Goal: Task Accomplishment & Management: Use online tool/utility

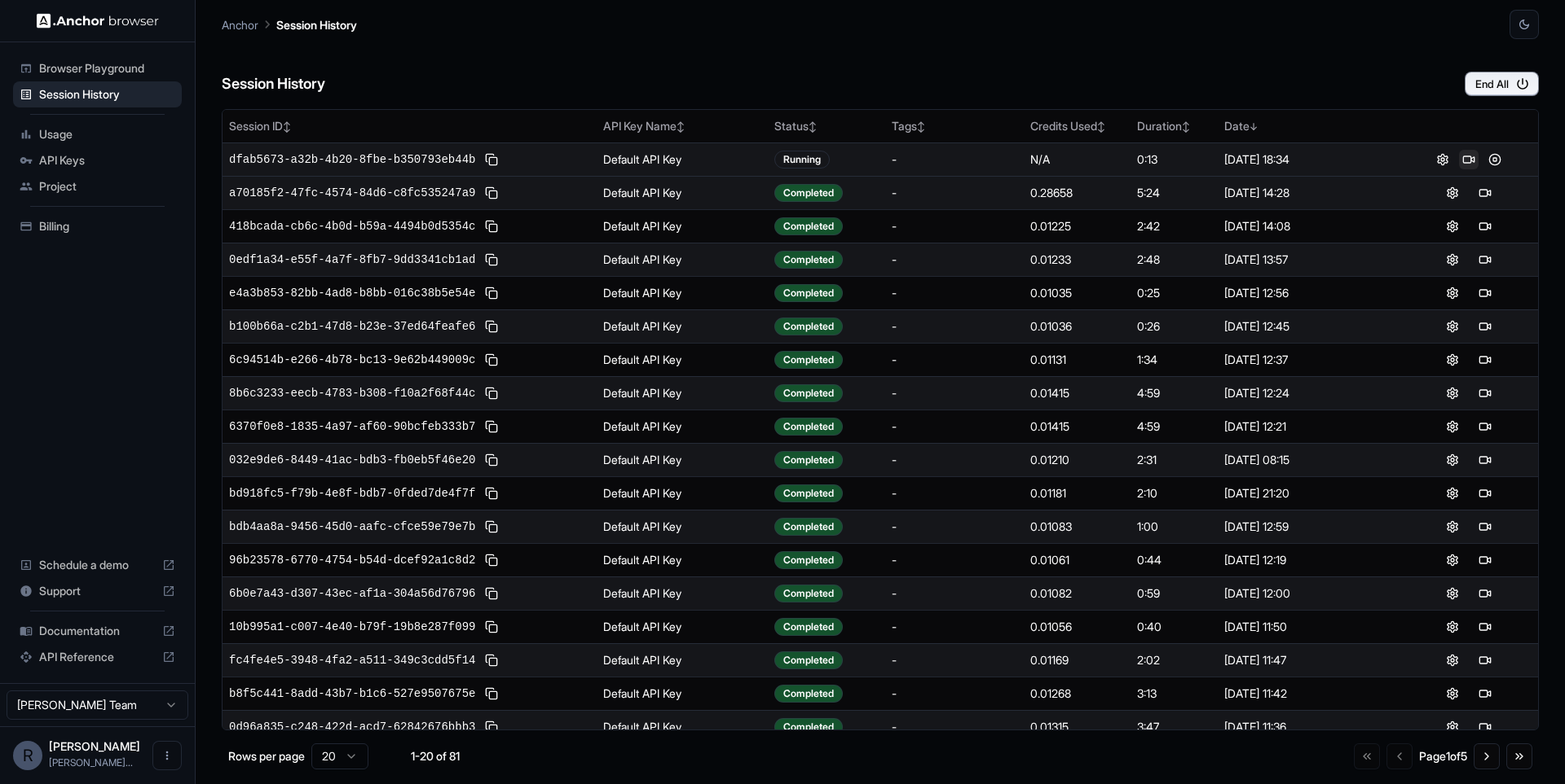
click at [1464, 163] on button at bounding box center [1468, 160] width 19 height 19
click at [1492, 159] on button at bounding box center [1494, 160] width 19 height 19
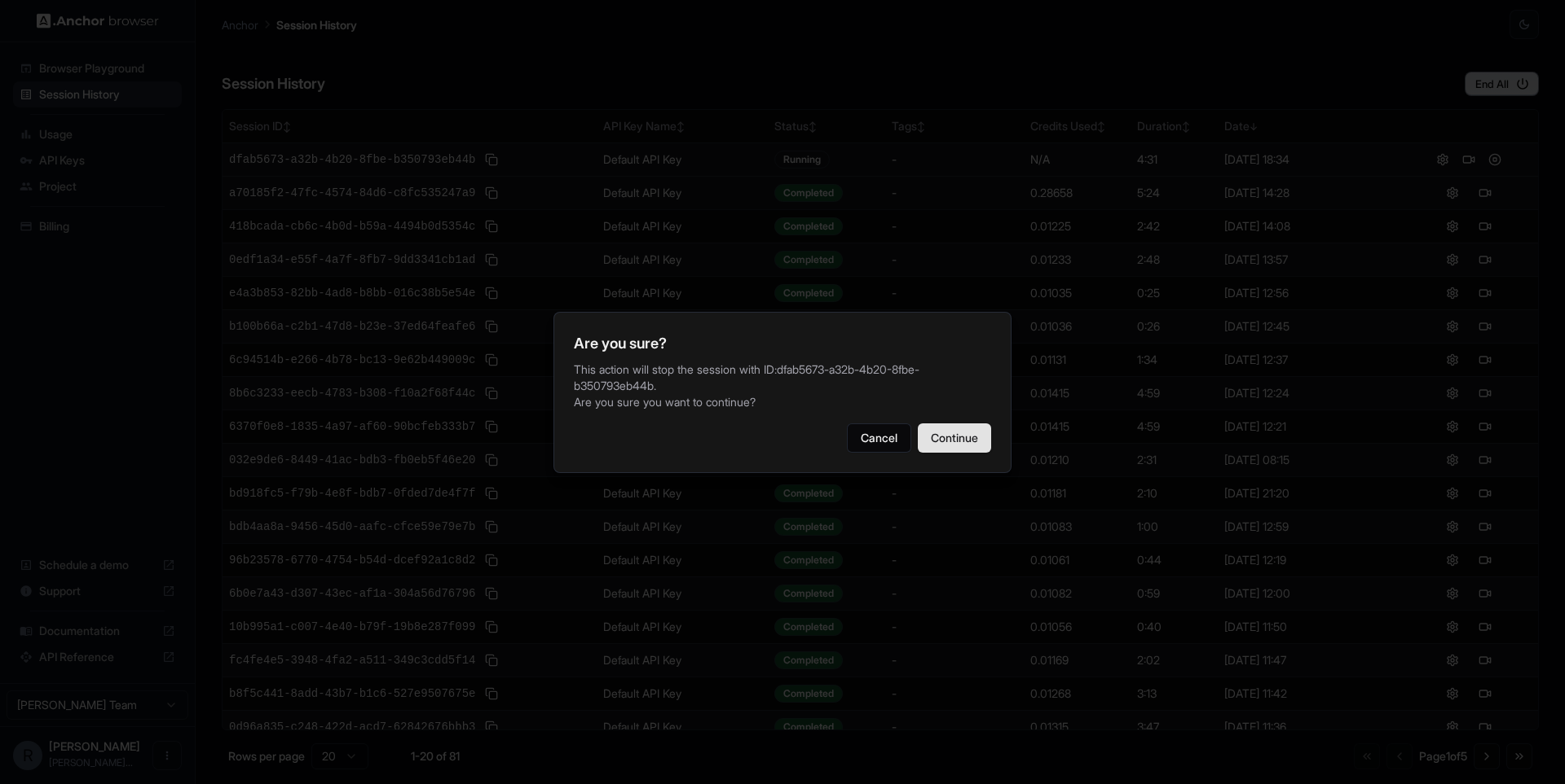
click at [942, 432] on button "Continue" at bounding box center [954, 438] width 74 height 29
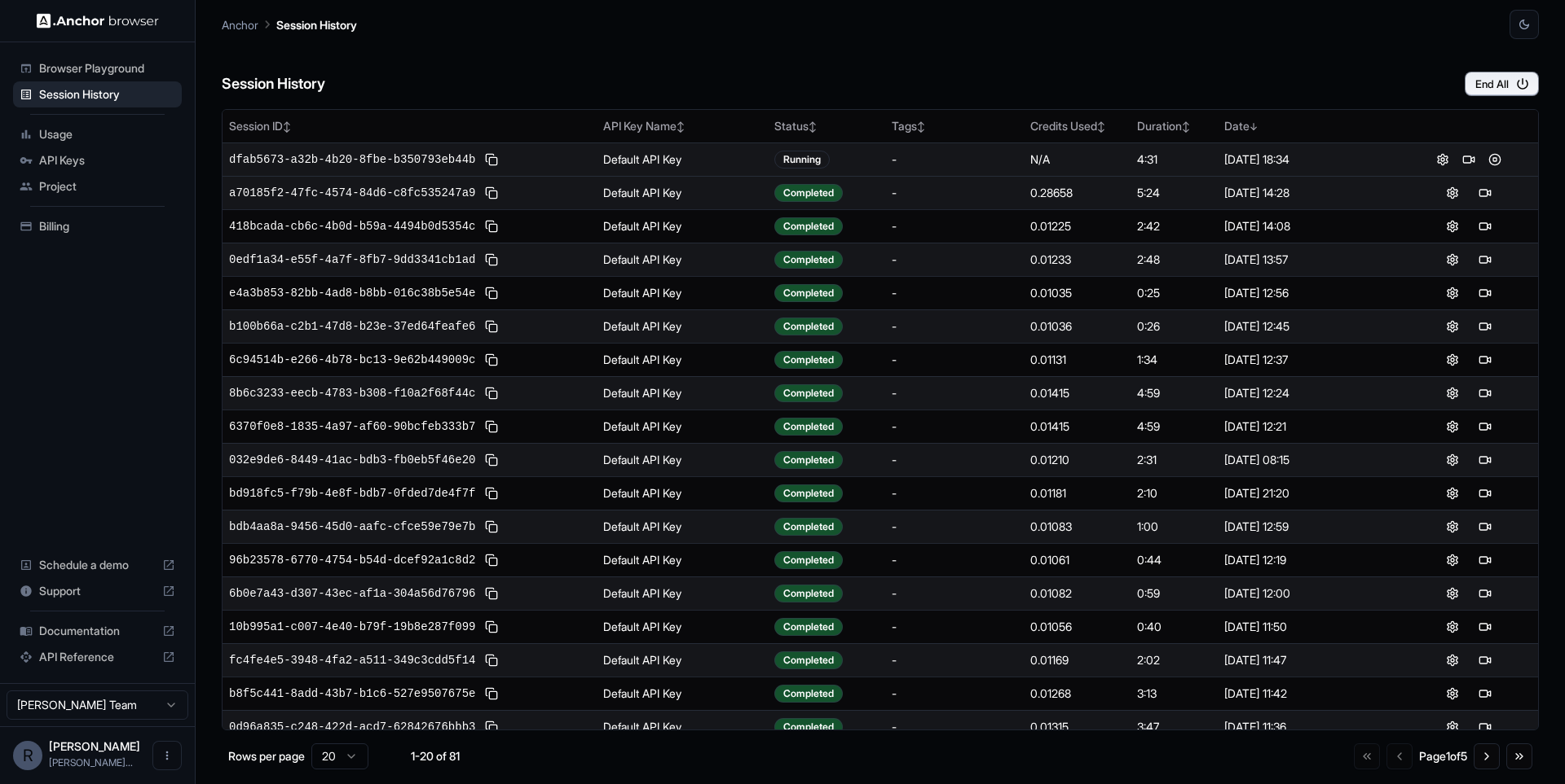
click at [1014, 22] on div "Anchor Session History" at bounding box center [880, 19] width 1317 height 39
click at [1465, 159] on button at bounding box center [1468, 160] width 19 height 19
click at [1491, 154] on button at bounding box center [1494, 160] width 19 height 19
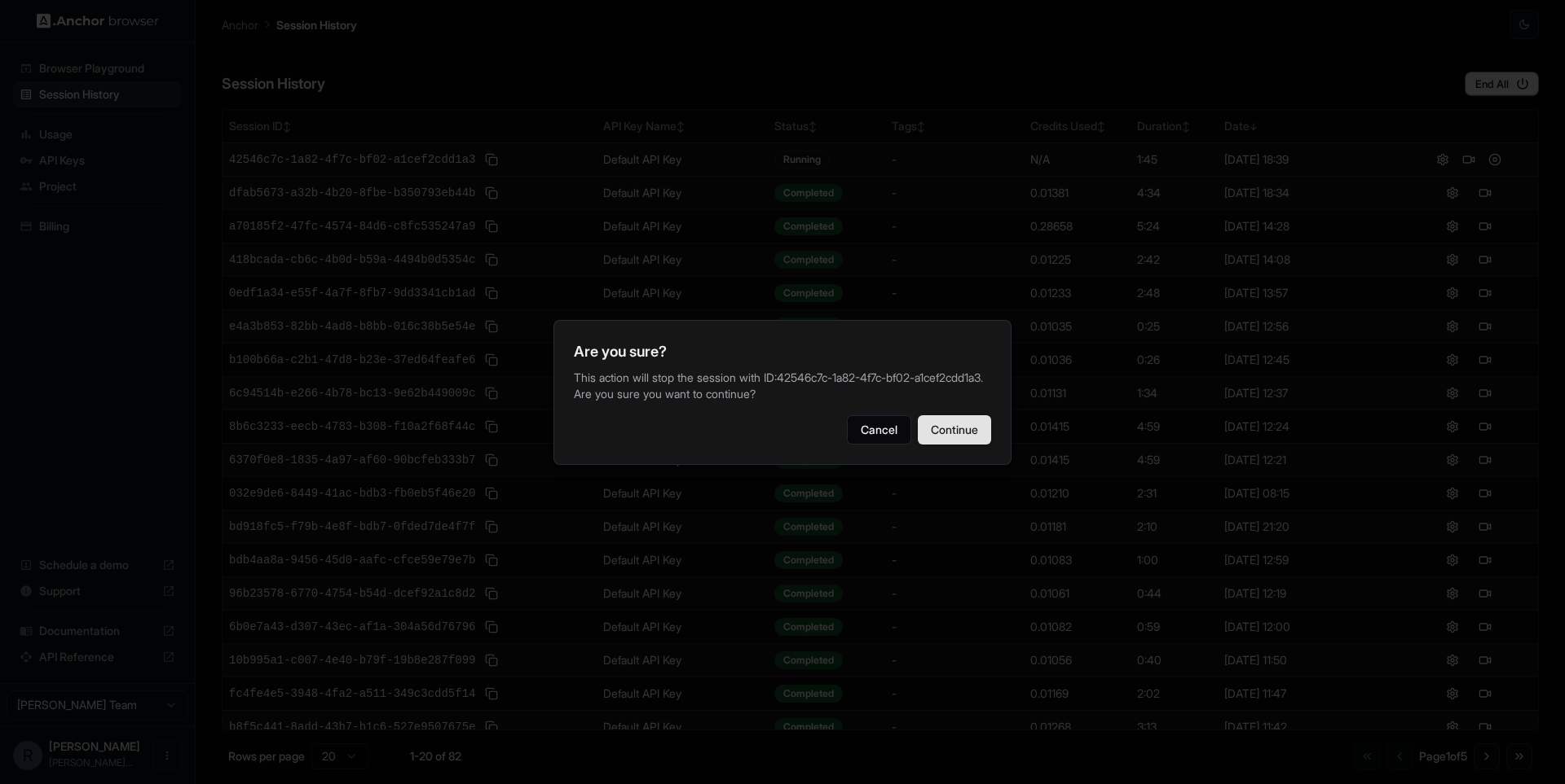
click at [956, 442] on button "Continue" at bounding box center [954, 430] width 74 height 29
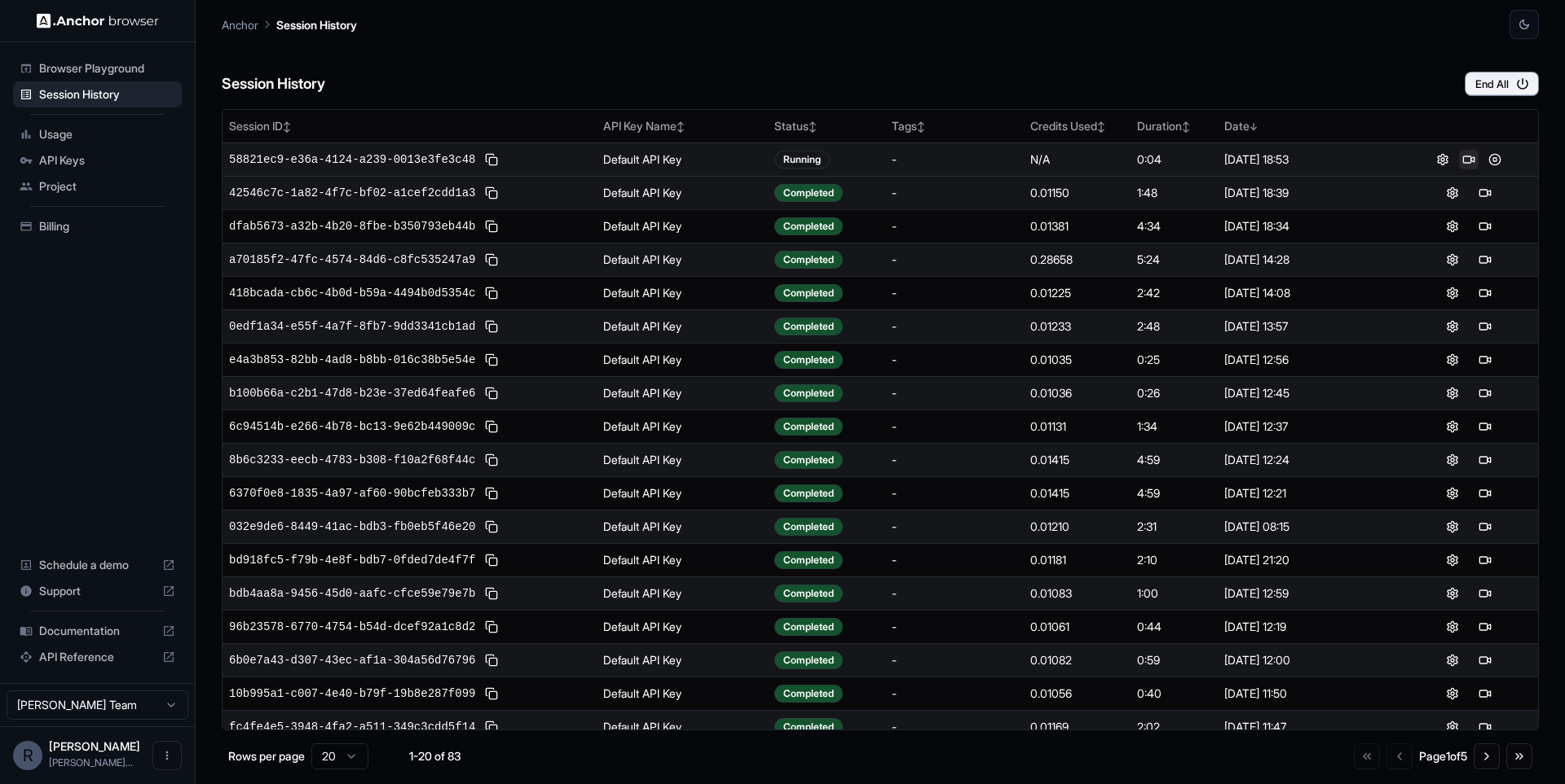
click at [1464, 160] on button at bounding box center [1468, 160] width 19 height 19
click at [1494, 160] on button at bounding box center [1494, 160] width 19 height 19
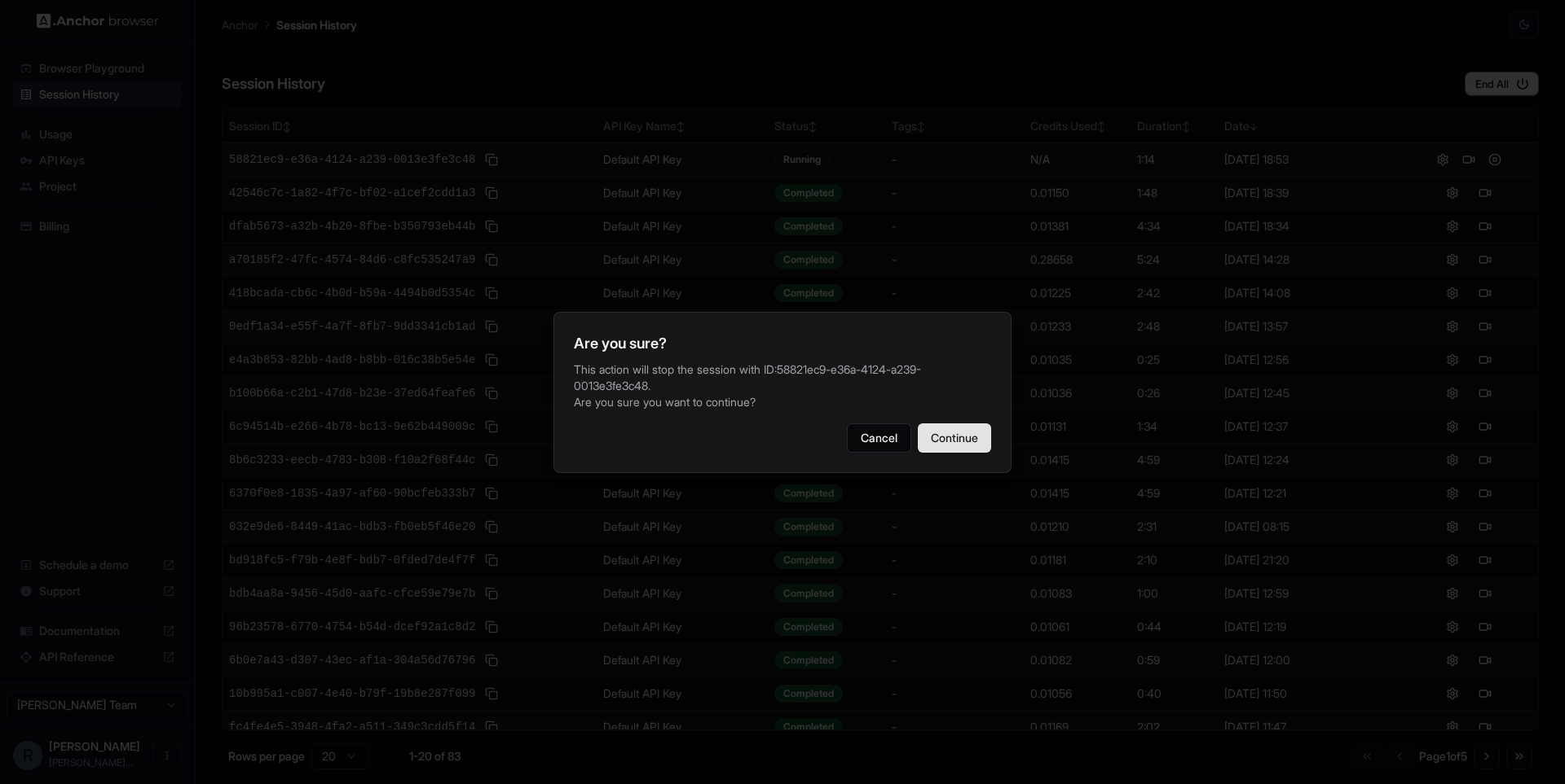
click at [933, 441] on button "Continue" at bounding box center [954, 438] width 74 height 29
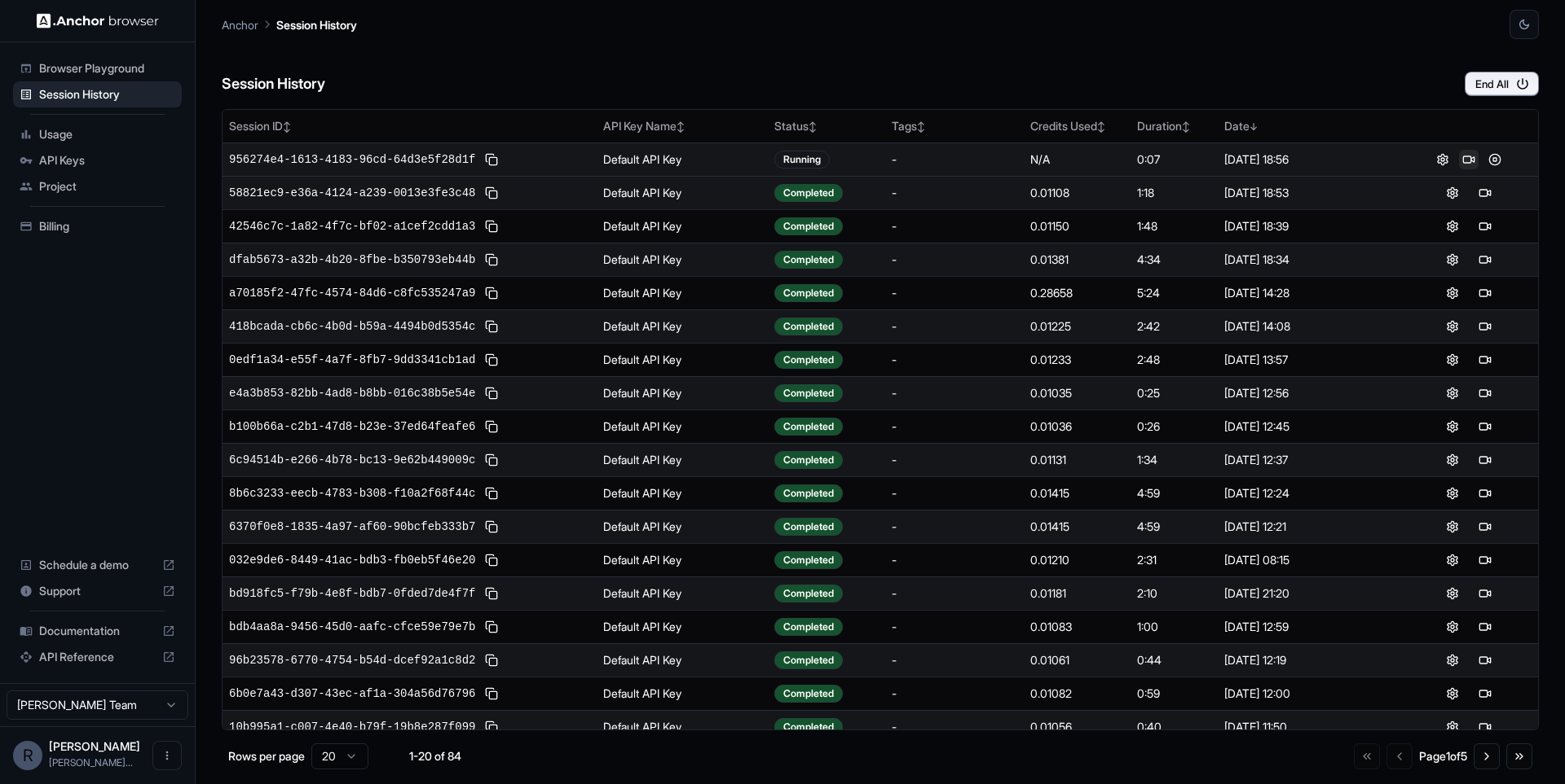
click at [1464, 161] on button at bounding box center [1468, 160] width 19 height 19
click at [1487, 156] on button at bounding box center [1485, 160] width 19 height 19
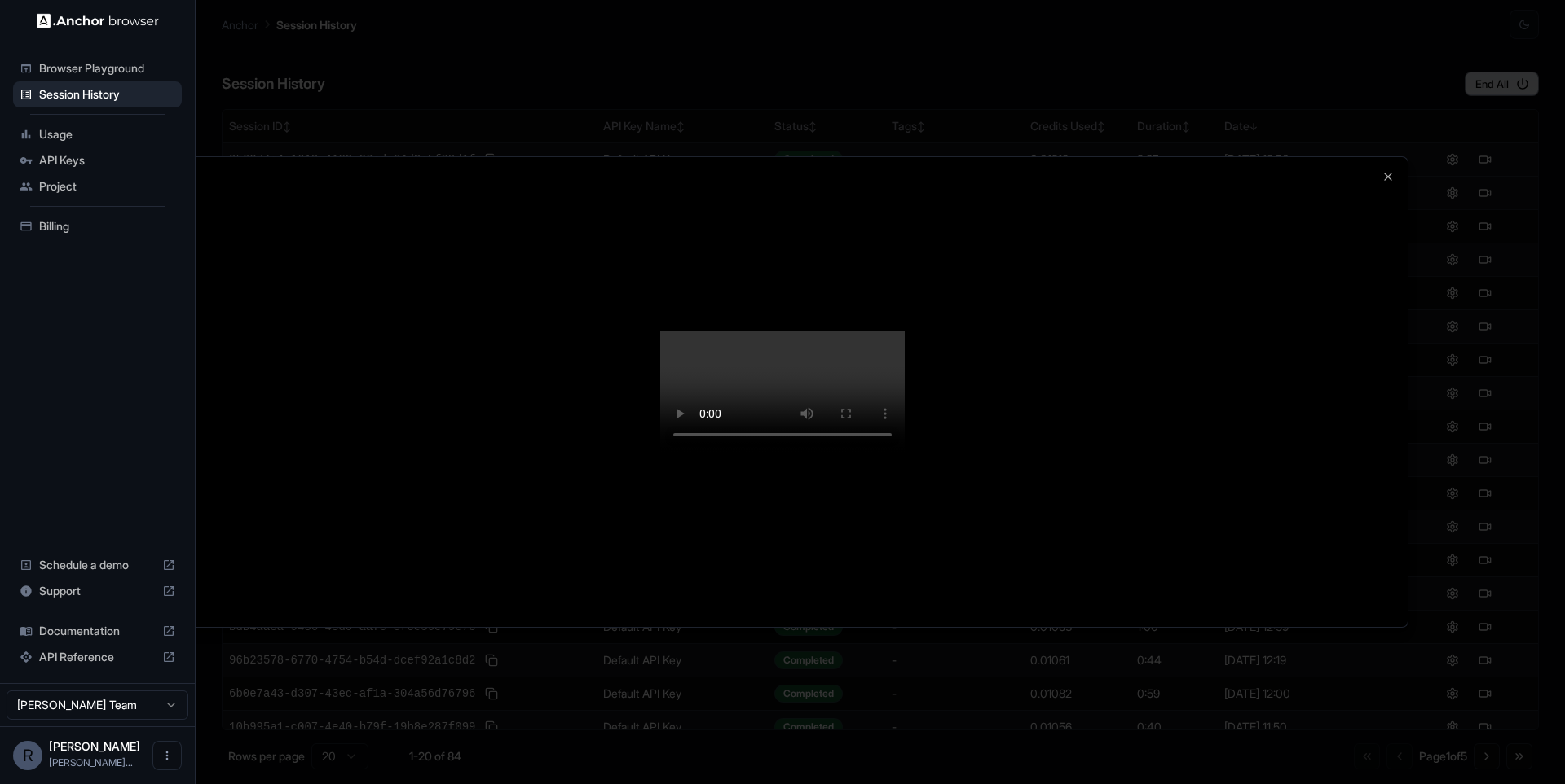
click at [1515, 185] on div at bounding box center [782, 392] width 1565 height 784
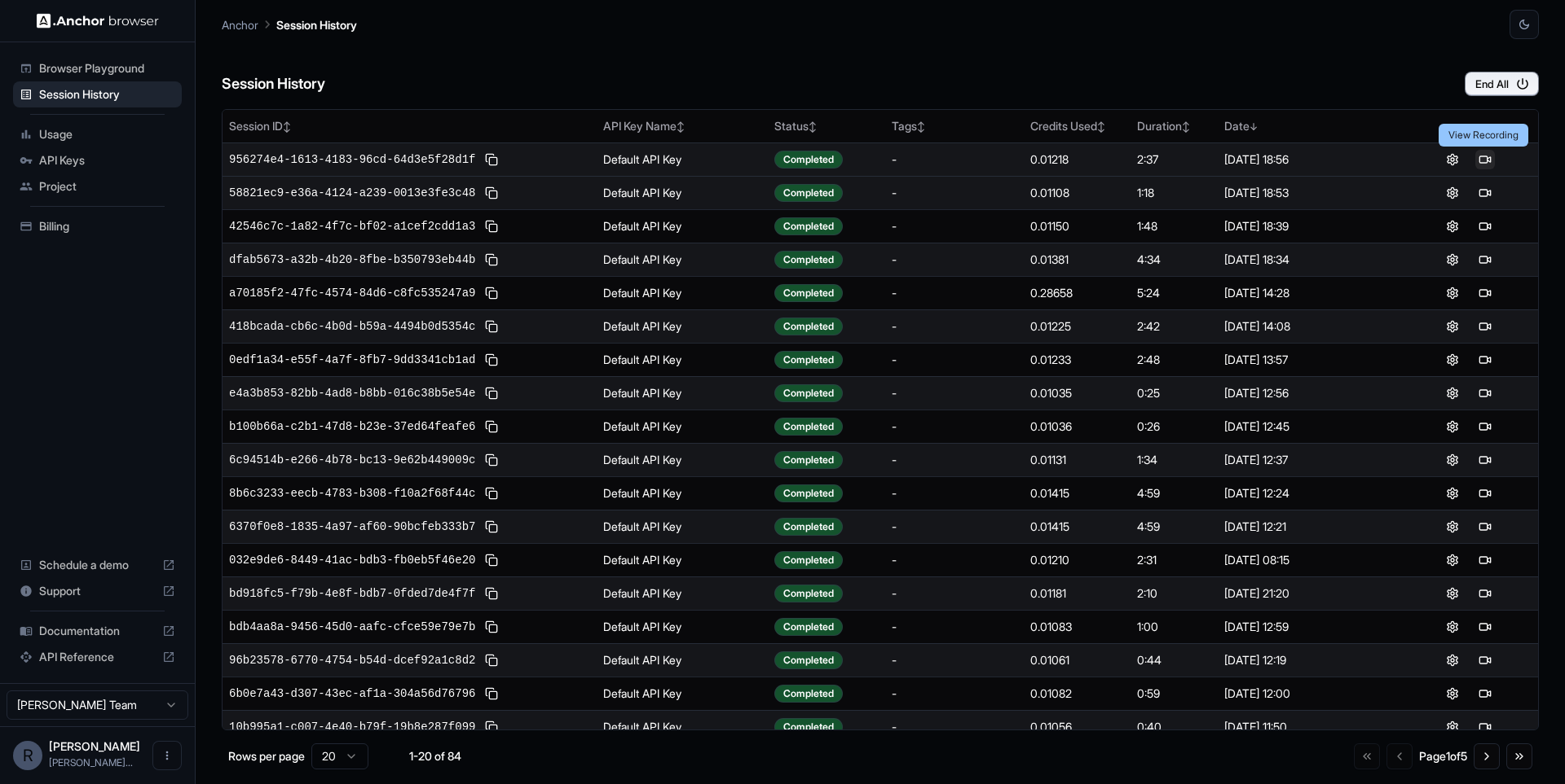
click at [1489, 161] on button at bounding box center [1485, 160] width 19 height 19
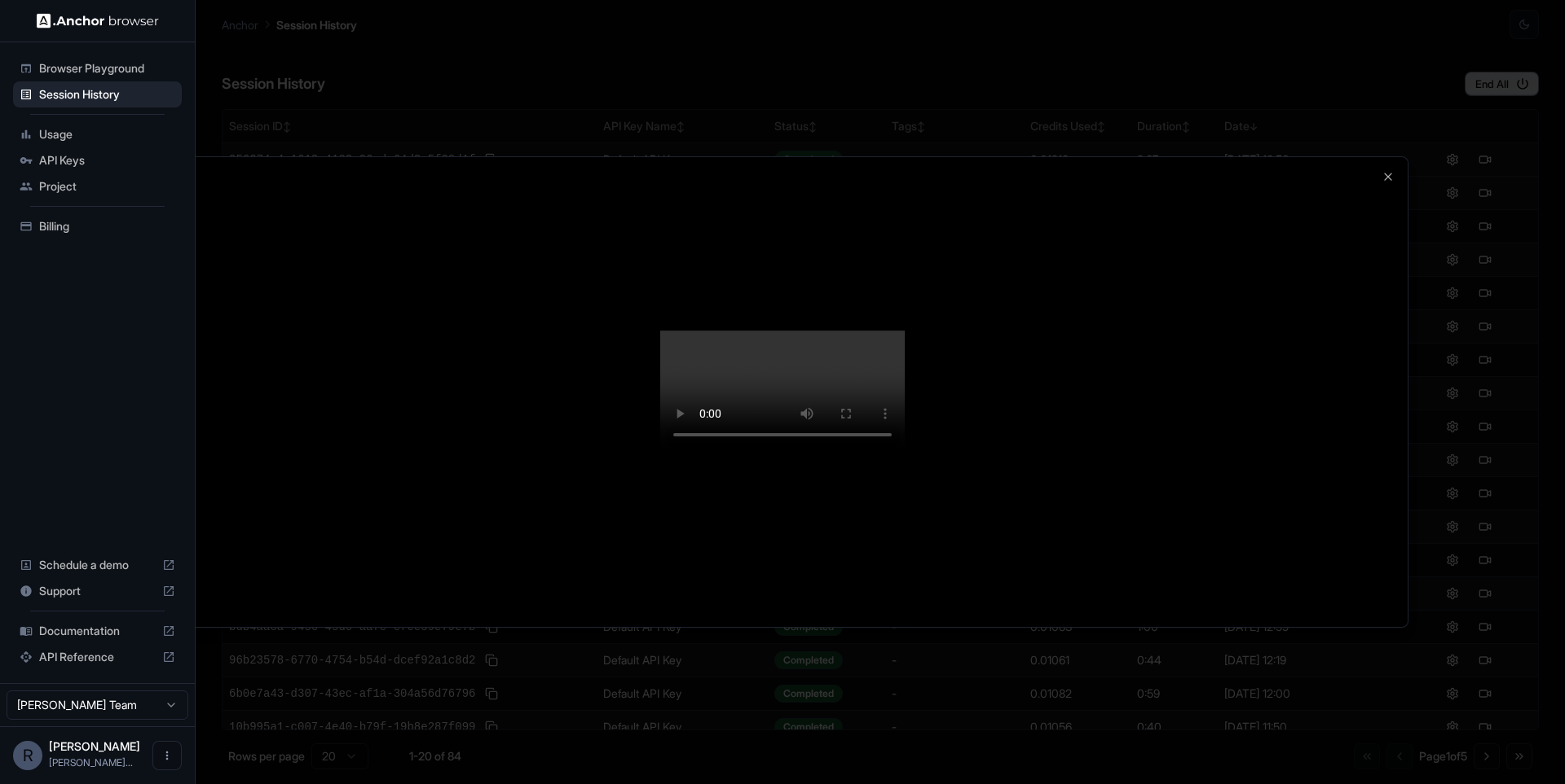
click at [1478, 212] on div at bounding box center [782, 392] width 1565 height 784
